Goal: Information Seeking & Learning: Learn about a topic

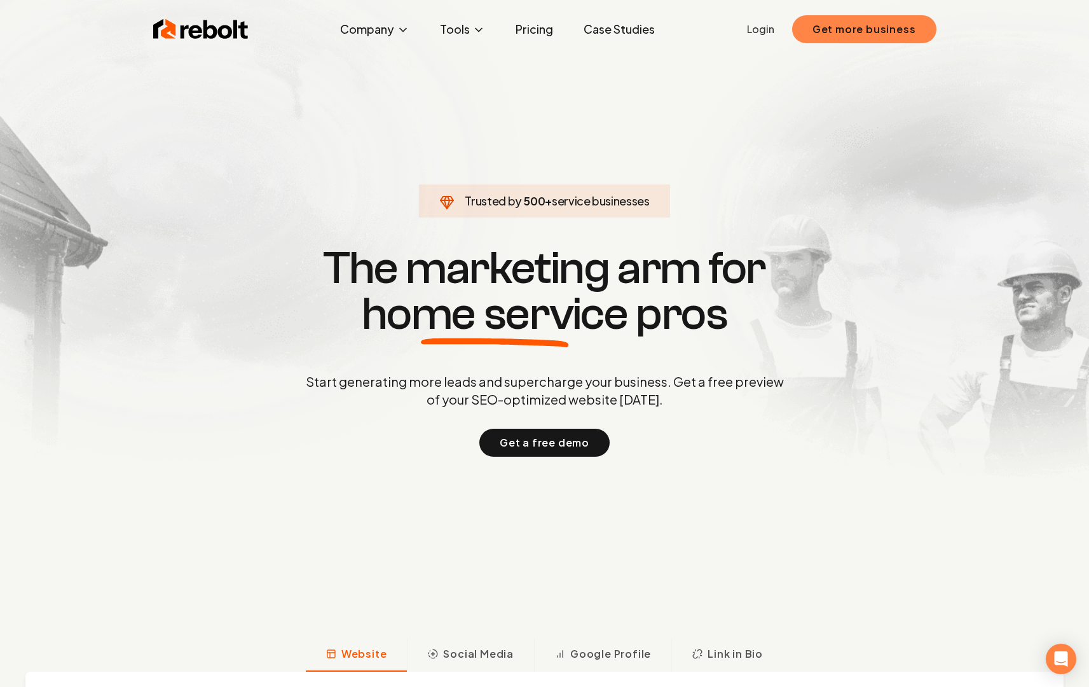
click at [844, 25] on button "Get more business" at bounding box center [864, 29] width 144 height 28
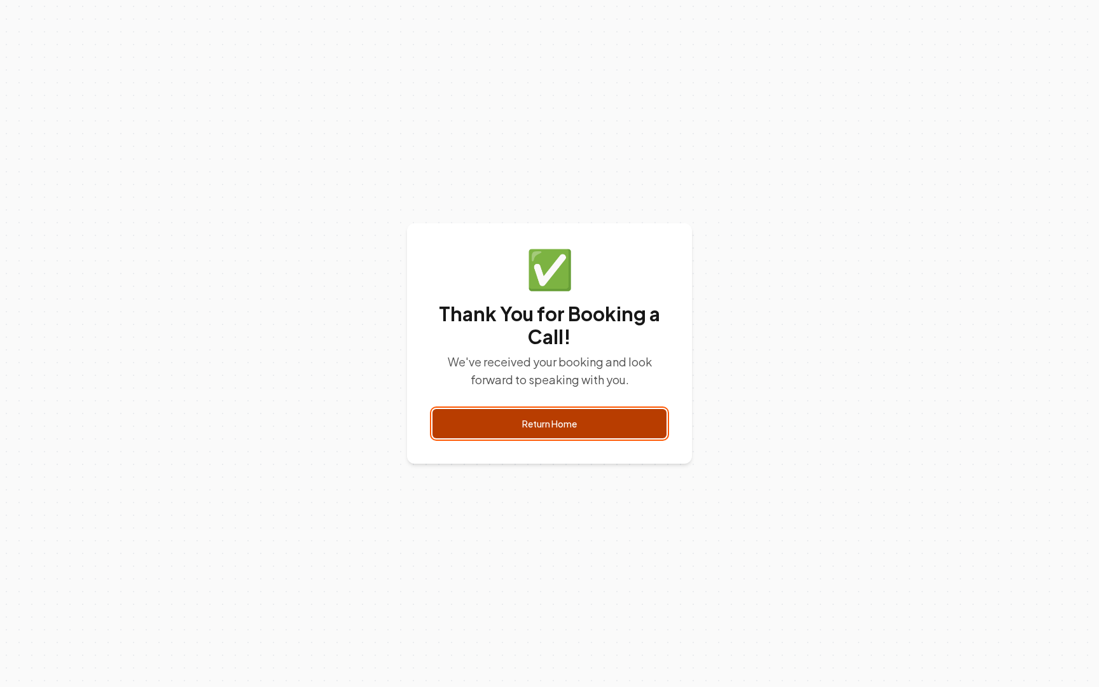
click at [626, 430] on link "Return Home" at bounding box center [549, 423] width 234 height 29
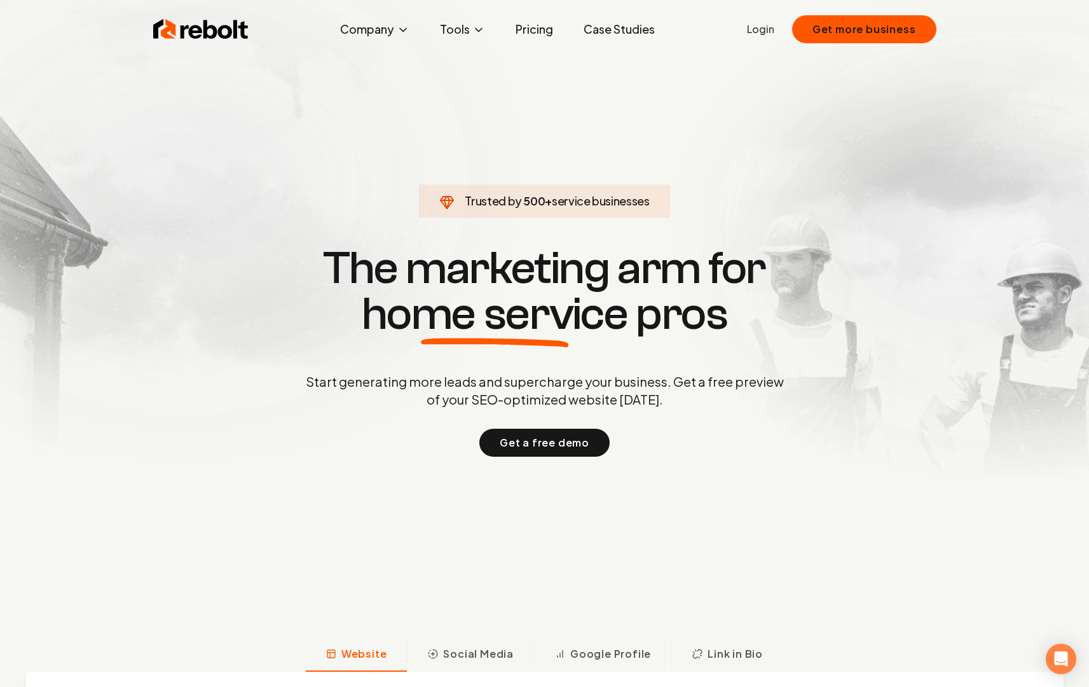
click at [539, 25] on link "Pricing" at bounding box center [534, 29] width 58 height 25
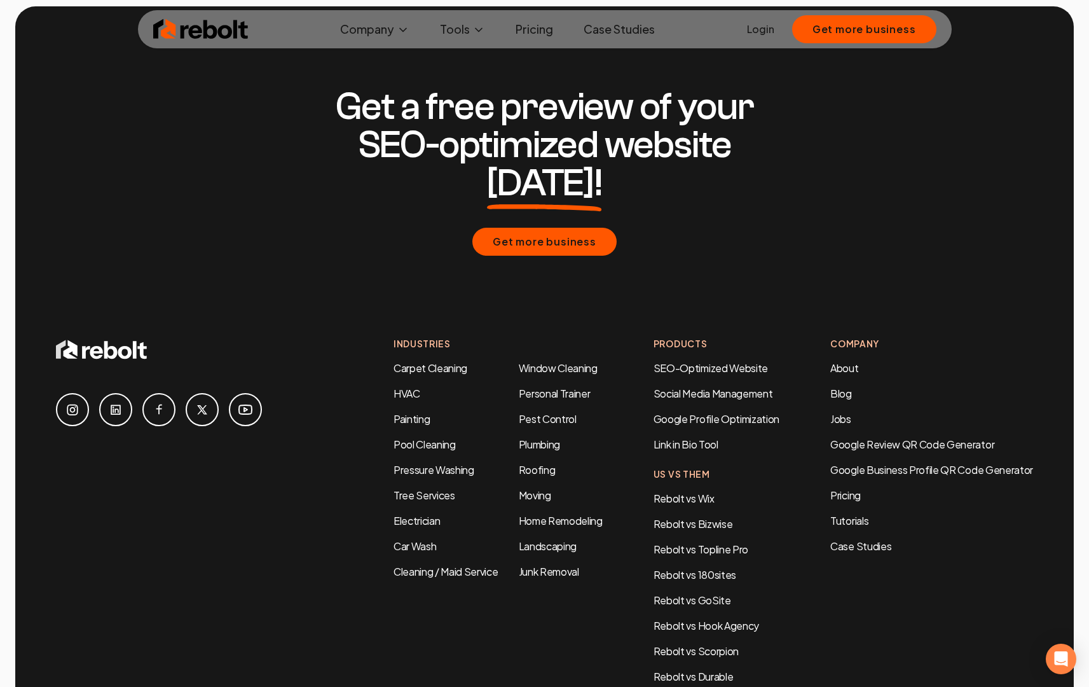
scroll to position [2304, 0]
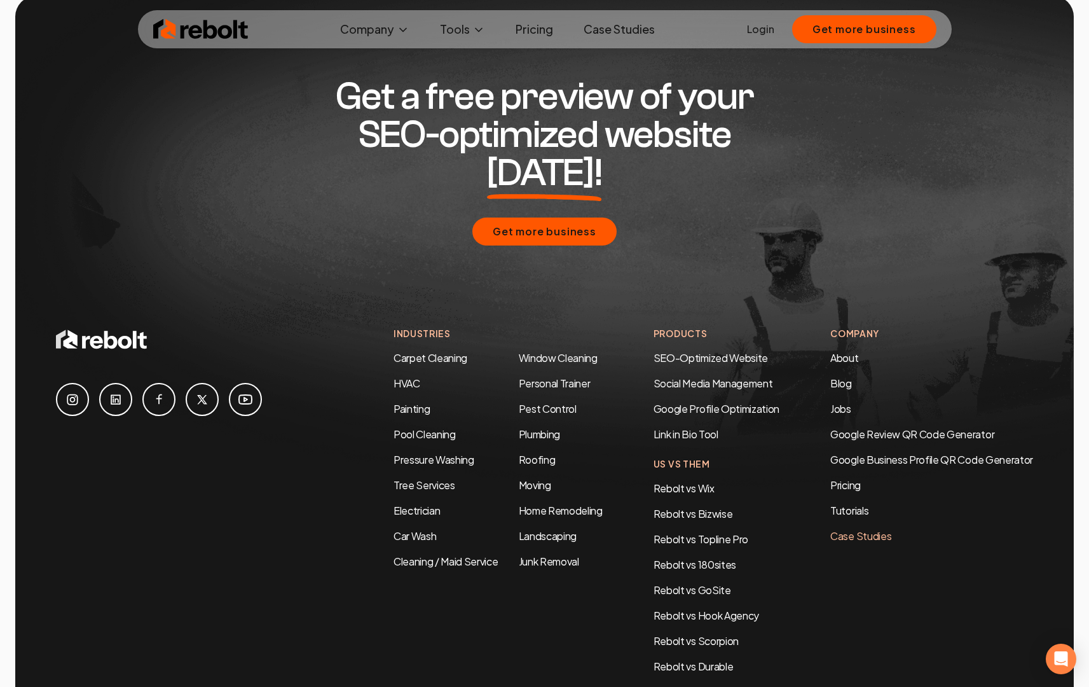
click at [851, 528] on link "Case Studies" at bounding box center [931, 535] width 203 height 15
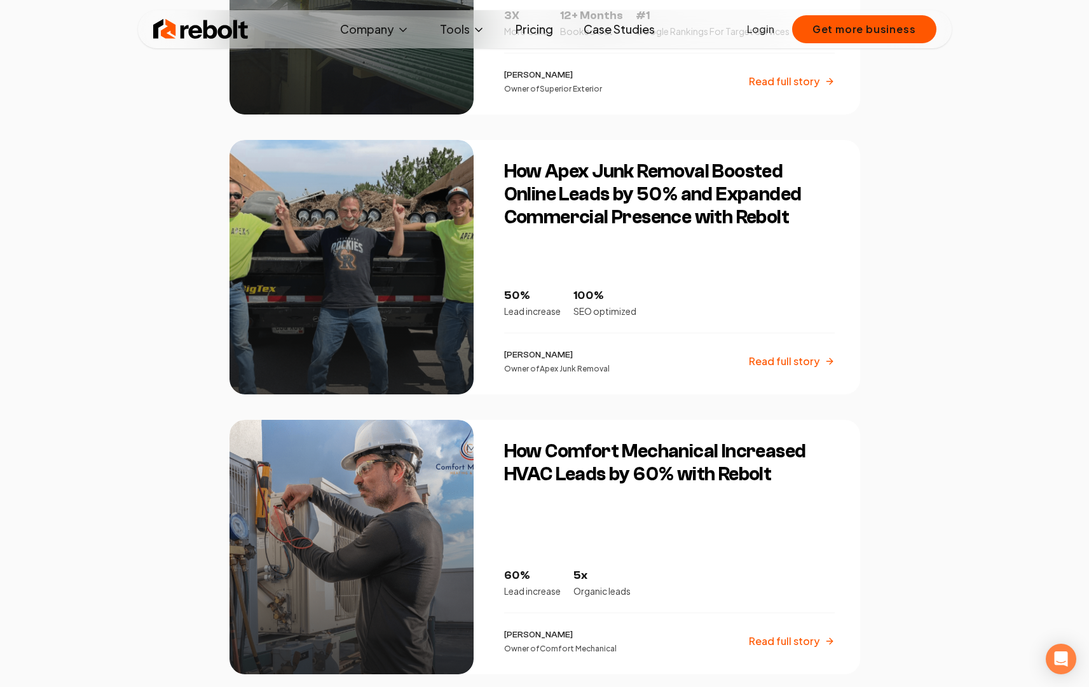
scroll to position [792, 0]
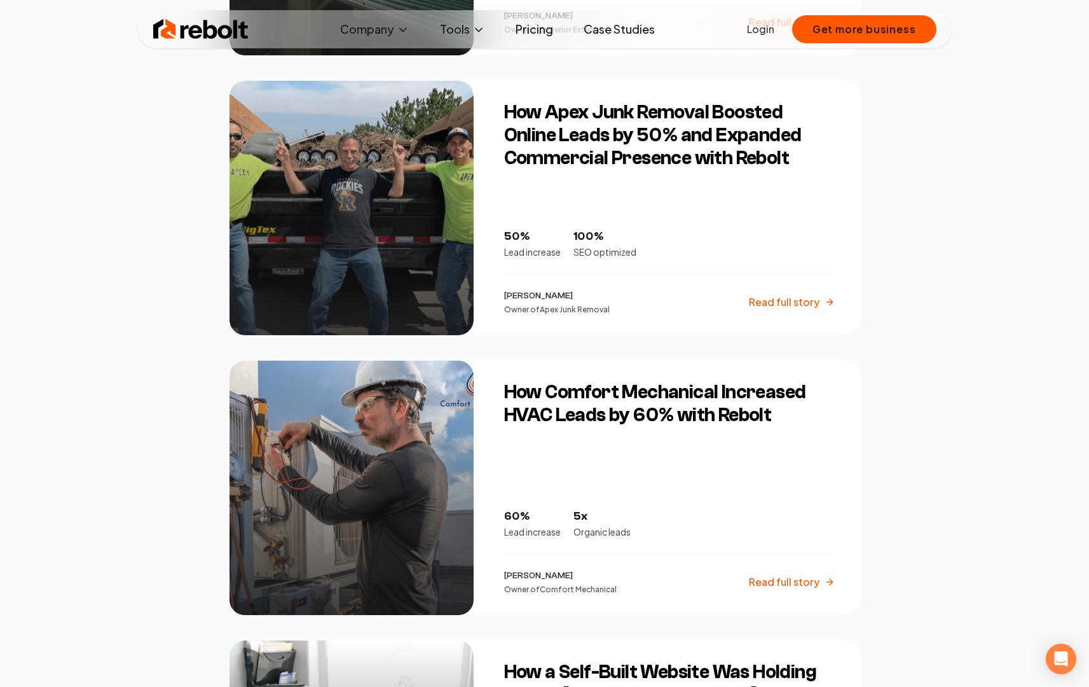
click at [687, 420] on h3 "How Comfort Mechanical Increased HVAC Leads by 60% with Rebolt" at bounding box center [669, 404] width 331 height 46
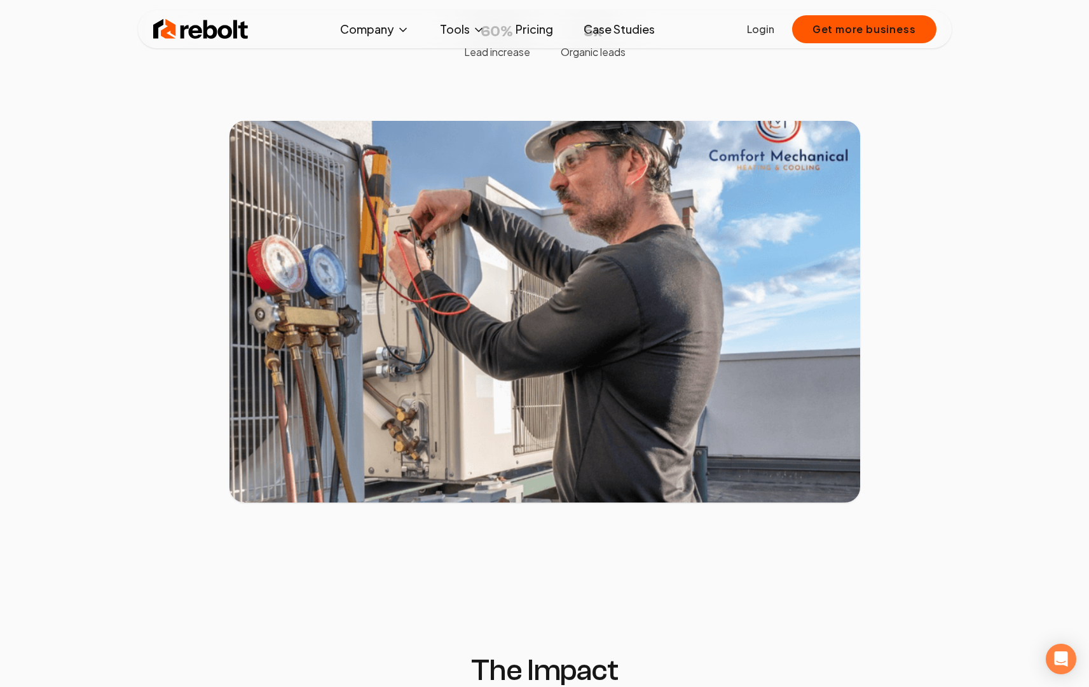
scroll to position [299, 0]
